Goal: Information Seeking & Learning: Learn about a topic

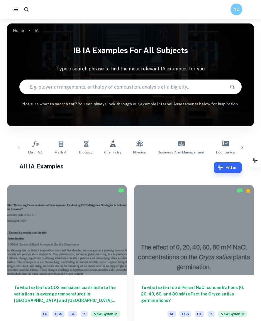
click at [111, 154] on span "Chemistry" at bounding box center [112, 152] width 17 height 5
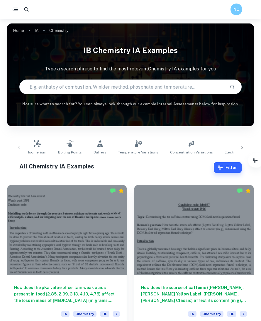
click at [232, 169] on button "Filter" at bounding box center [228, 167] width 28 height 11
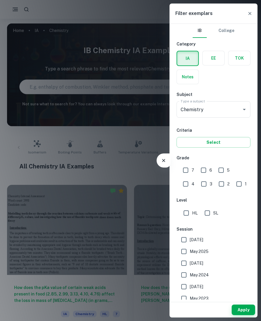
click at [149, 233] on div at bounding box center [130, 160] width 261 height 321
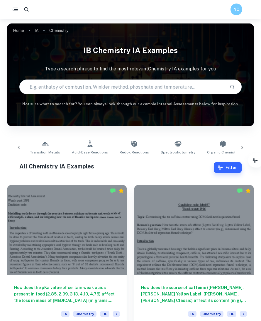
scroll to position [0, 514]
click at [169, 149] on link "Spectrophotometry" at bounding box center [188, 147] width 39 height 19
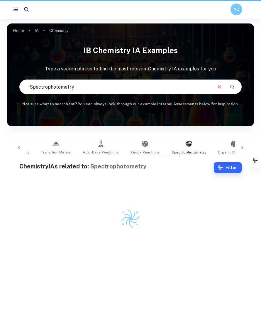
type input "Spectrophotometry"
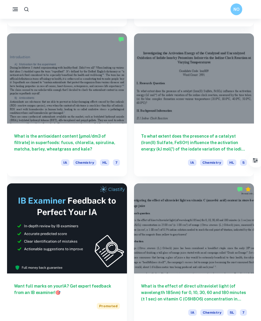
scroll to position [2551, 0]
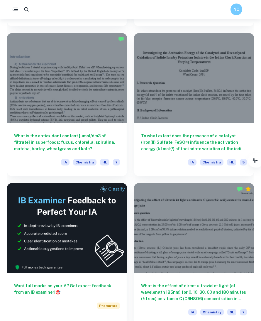
click at [222, 289] on h6 "What is the effect of direct ultraviolet light (of wavelength 185nm) for 0, 10,…" at bounding box center [194, 292] width 106 height 19
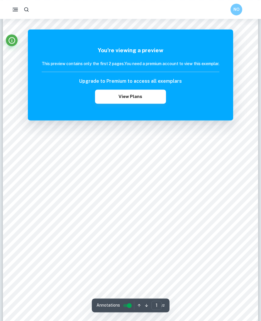
scroll to position [61, 0]
